Goal: Task Accomplishment & Management: Use online tool/utility

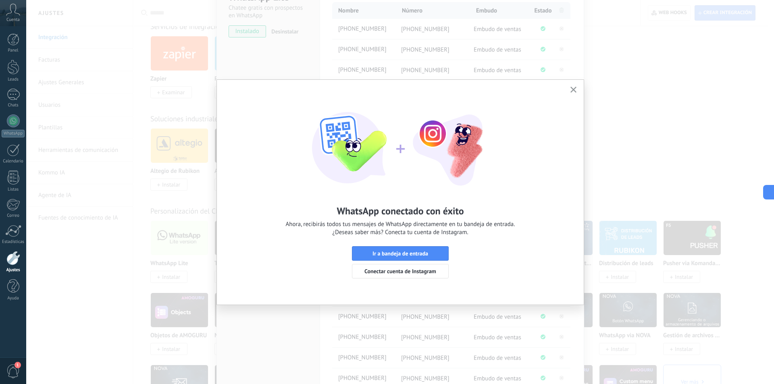
click at [573, 88] on icon "button" at bounding box center [573, 90] width 6 height 6
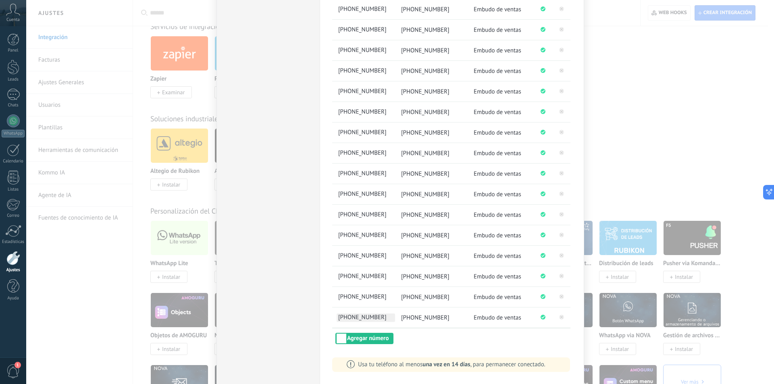
scroll to position [215, 0]
click at [372, 341] on button "Agregar número" at bounding box center [364, 337] width 58 height 11
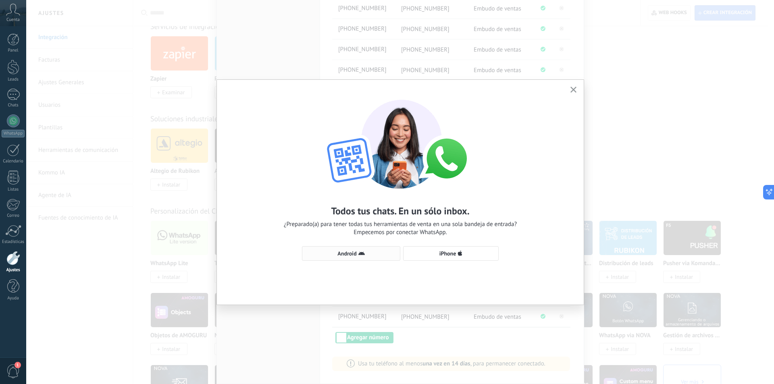
click at [355, 251] on span "Android" at bounding box center [346, 254] width 19 height 6
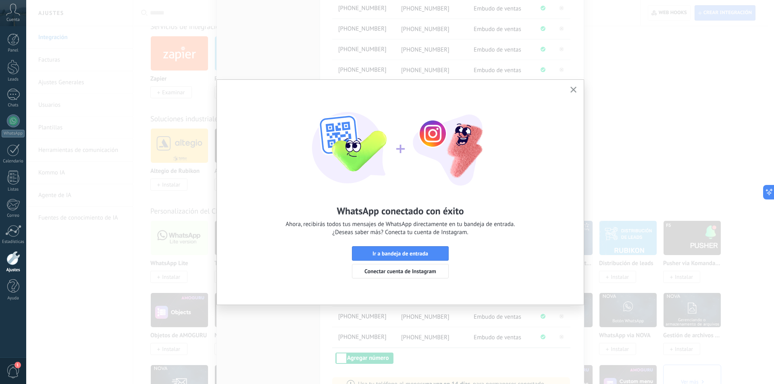
click at [575, 86] on button "button" at bounding box center [573, 90] width 10 height 11
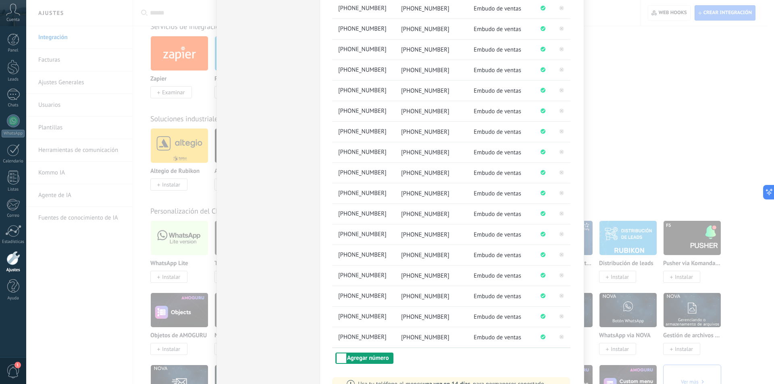
click at [373, 359] on button "Agregar número" at bounding box center [364, 358] width 58 height 11
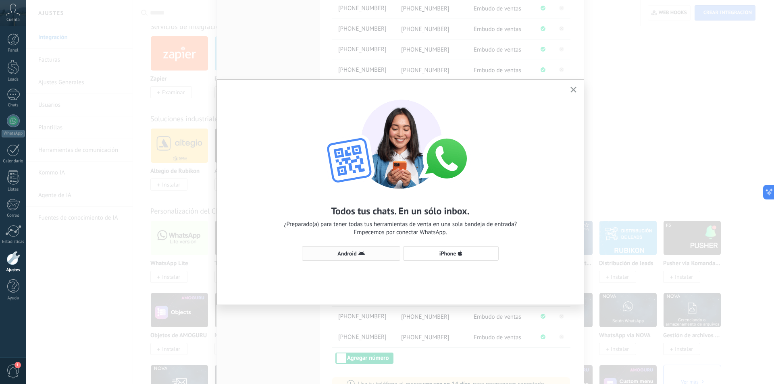
click at [351, 251] on span "Android" at bounding box center [346, 254] width 19 height 6
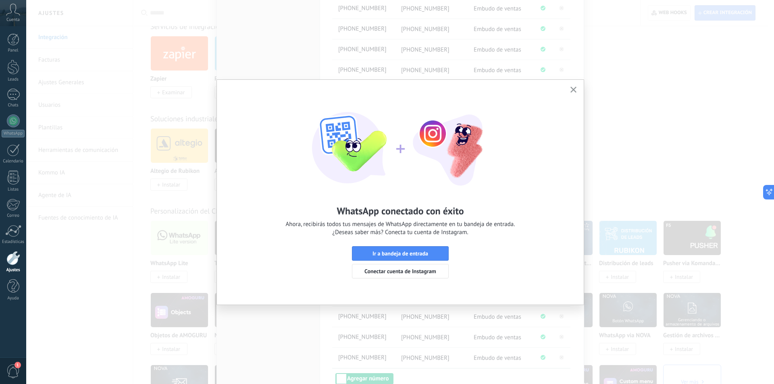
click at [573, 89] on icon "button" at bounding box center [573, 90] width 6 height 6
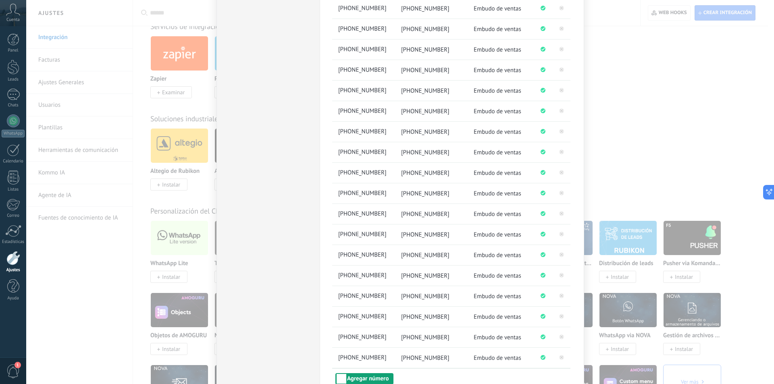
click at [372, 375] on button "Agregar número" at bounding box center [364, 378] width 58 height 11
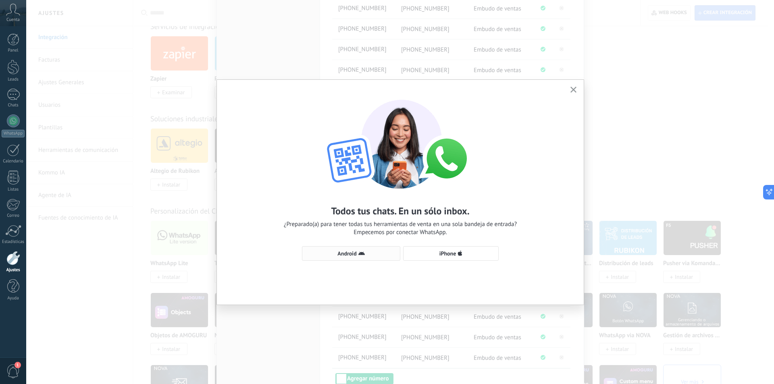
click at [347, 253] on span "Android" at bounding box center [346, 254] width 19 height 6
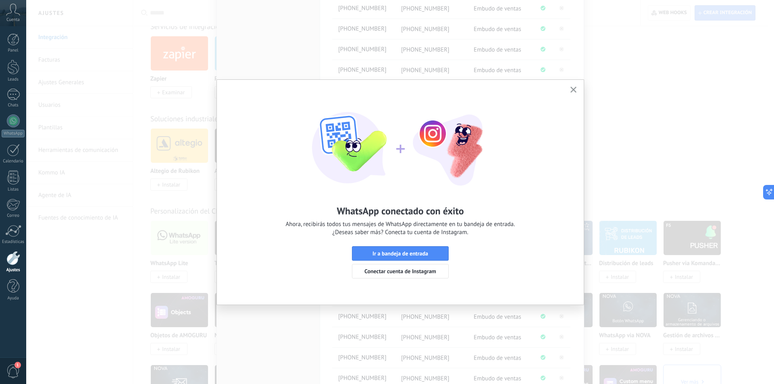
click at [572, 89] on icon "button" at bounding box center [573, 90] width 6 height 6
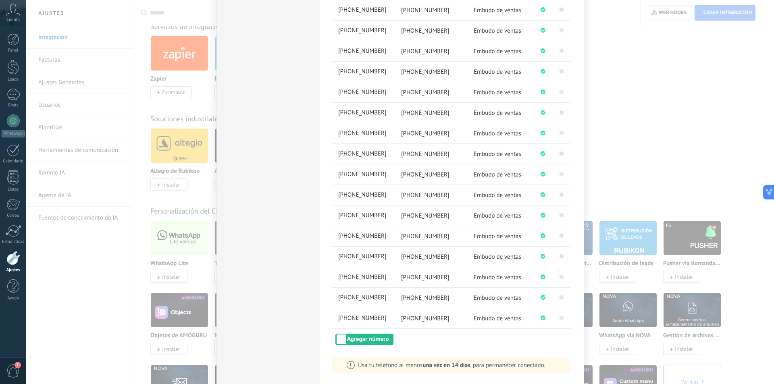
scroll to position [277, 0]
click at [367, 336] on button "Agregar número" at bounding box center [364, 337] width 58 height 11
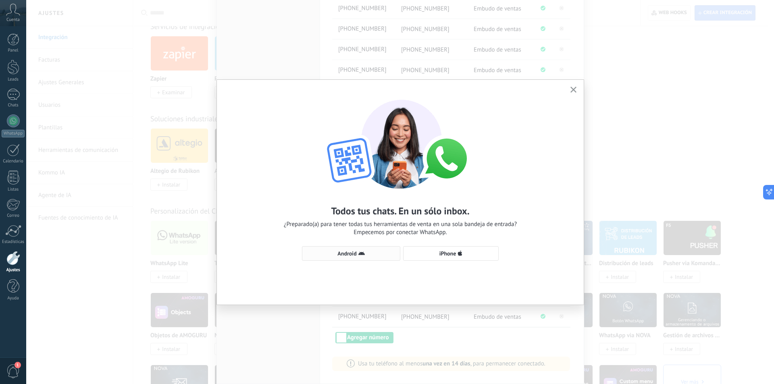
click at [362, 248] on button "Android" at bounding box center [351, 253] width 98 height 15
